Goal: Navigation & Orientation: Find specific page/section

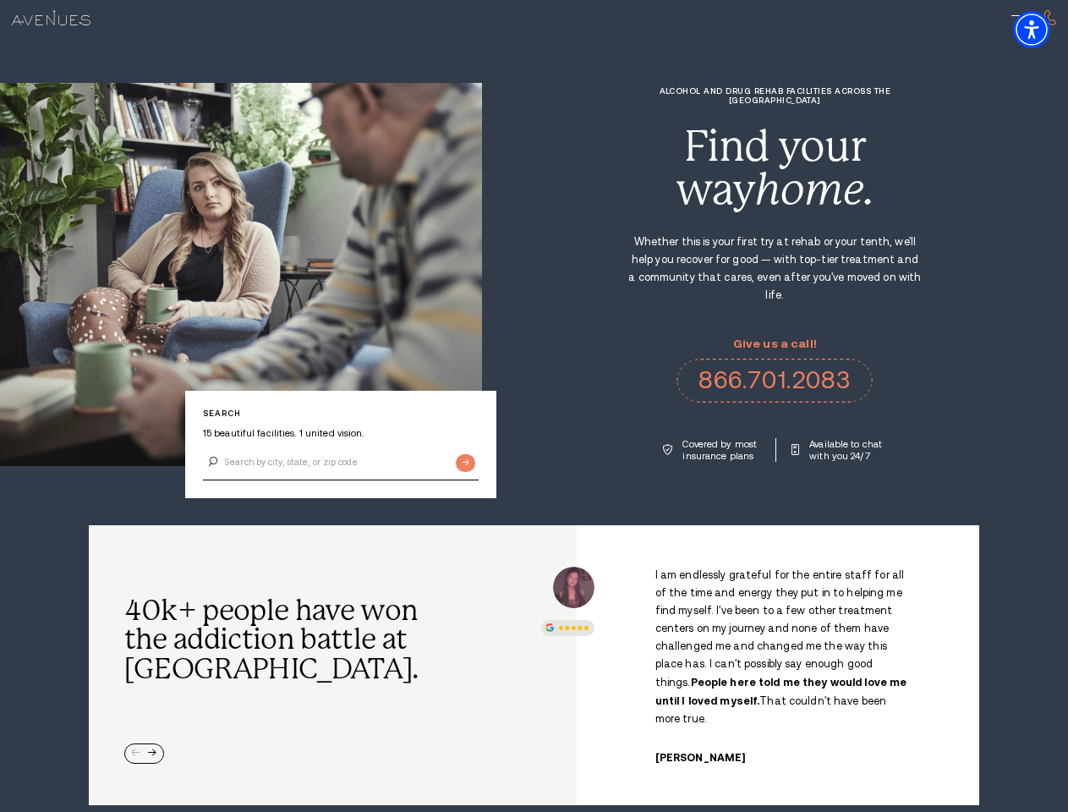
click at [533, 406] on div "Alcohol and Drug Rehab Facilities across the [GEOGRAPHIC_DATA] Find your way ho…" at bounding box center [775, 273] width 586 height 375
click at [1046, 30] on img "Accessibility Menu" at bounding box center [1031, 29] width 37 height 37
